Goal: Task Accomplishment & Management: Manage account settings

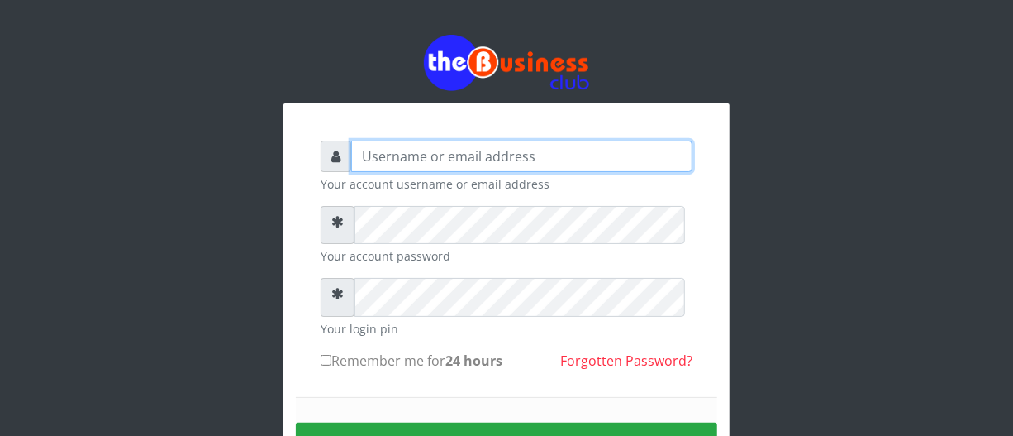
type input "biggsam20@gmail.com"
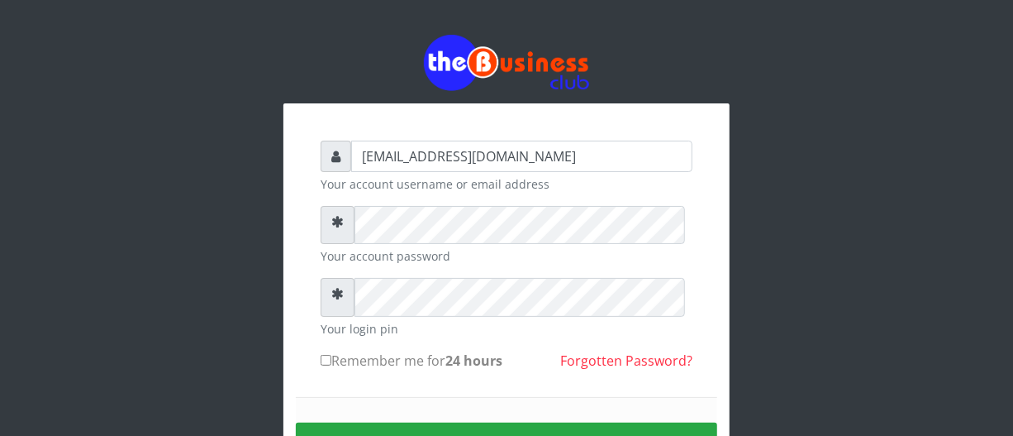
click at [303, 340] on div "biggsam20@gmail.com Your account username or email address Your account passwor…" at bounding box center [507, 331] width 446 height 456
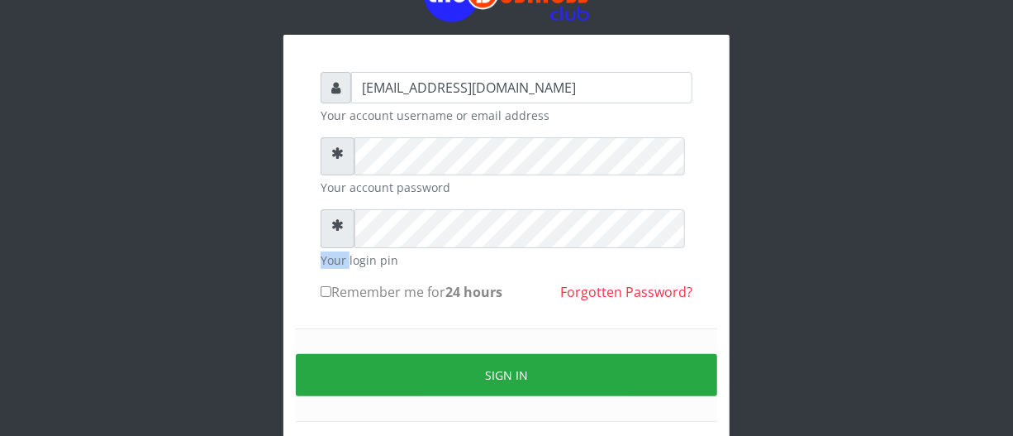
scroll to position [90, 0]
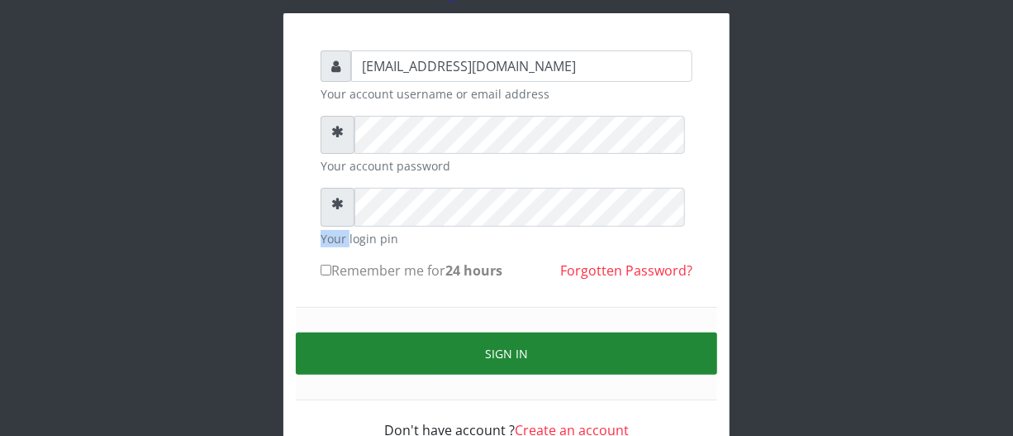
click at [493, 374] on button "Sign in" at bounding box center [507, 353] width 422 height 42
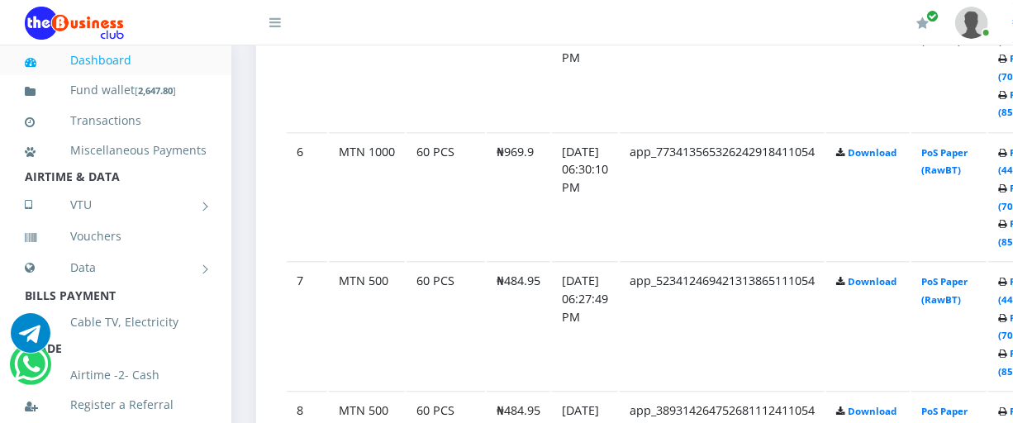
scroll to position [1562, 0]
